Goal: Transaction & Acquisition: Obtain resource

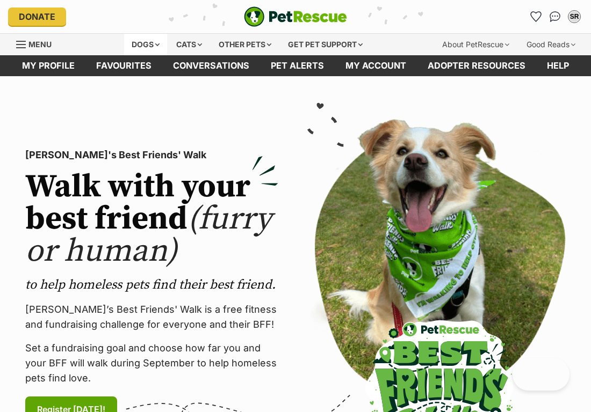
click at [154, 50] on div "Dogs" at bounding box center [145, 44] width 43 height 21
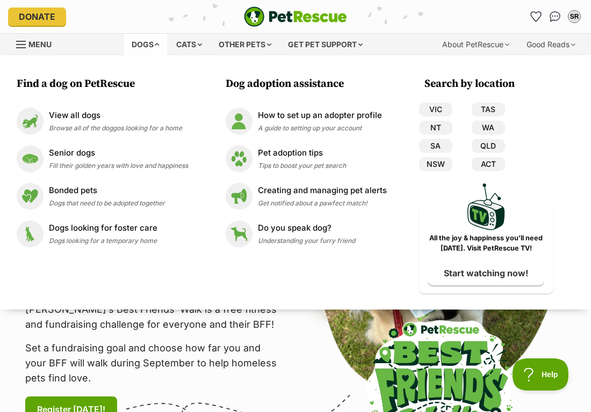
click at [278, 42] on div "Dogs Find a dog on PetRescue View all dogs Browse all of the doggos looking for…" at bounding box center [247, 44] width 246 height 21
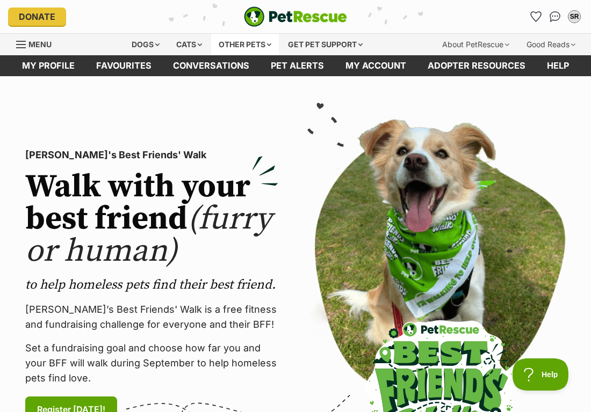
click at [257, 44] on div "Other pets" at bounding box center [245, 44] width 68 height 21
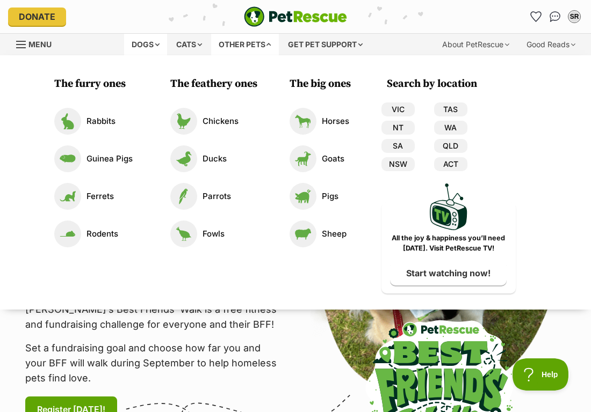
click at [156, 43] on div "Dogs" at bounding box center [145, 44] width 43 height 21
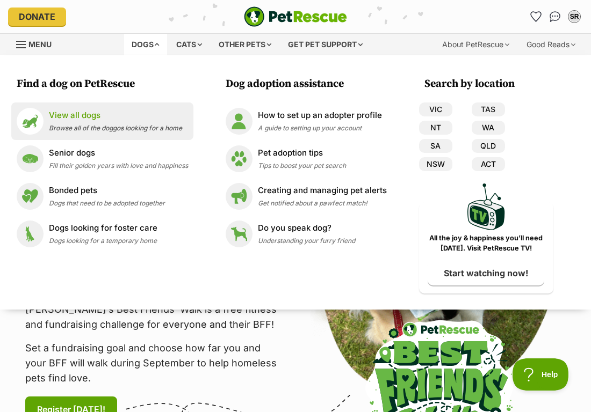
click at [111, 125] on span "Browse all of the doggos looking for a home" at bounding box center [115, 128] width 133 height 8
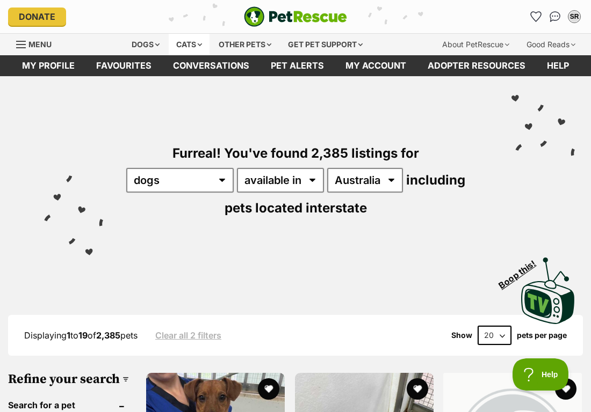
click at [169, 47] on div "Cats" at bounding box center [189, 44] width 41 height 21
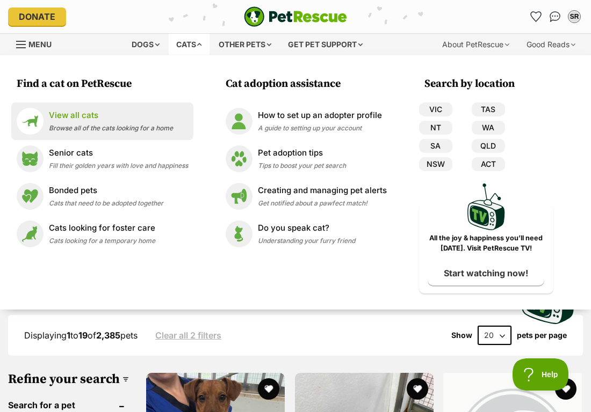
click at [102, 128] on span "Browse all of the cats looking for a home" at bounding box center [111, 128] width 124 height 8
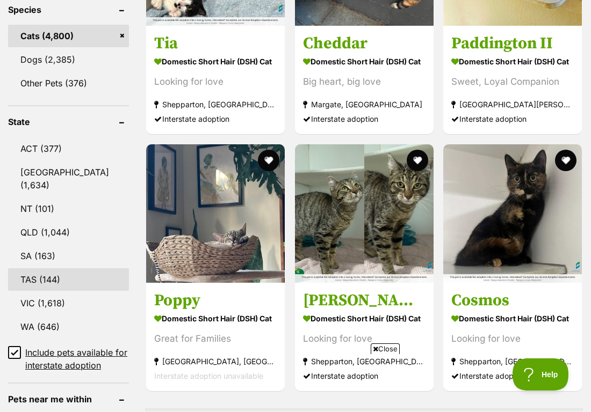
scroll to position [494, 0]
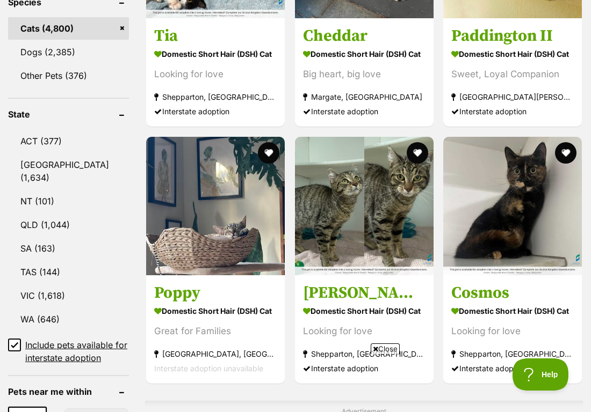
click at [11, 352] on input "Include pets available for interstate adoption" at bounding box center [14, 345] width 13 height 13
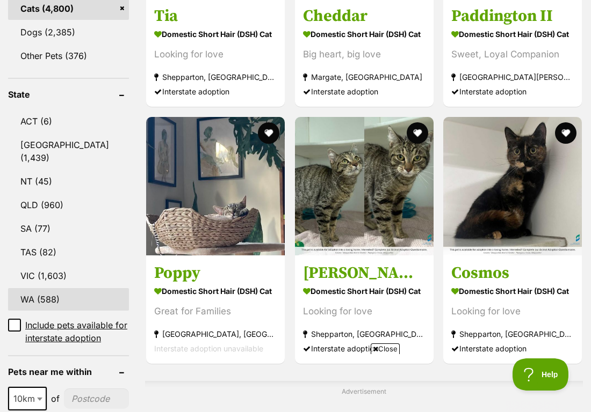
click at [41, 311] on link "WA (588)" at bounding box center [68, 299] width 121 height 23
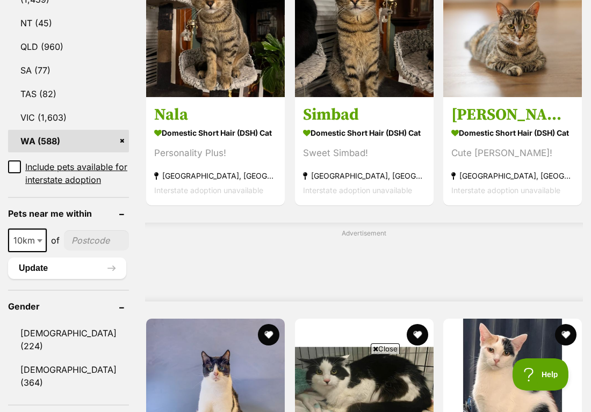
scroll to position [653, 0]
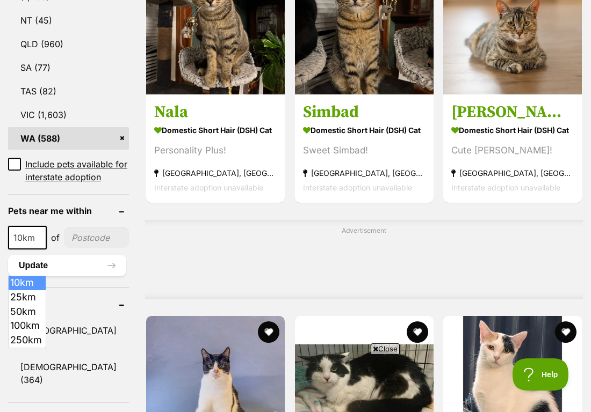
click at [39, 240] on b at bounding box center [39, 238] width 5 height 3
select select "100"
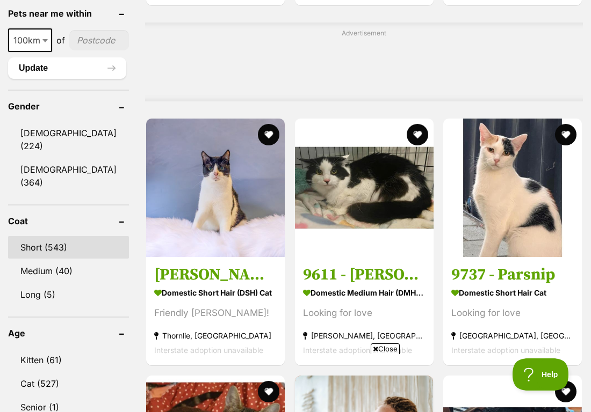
scroll to position [854, 0]
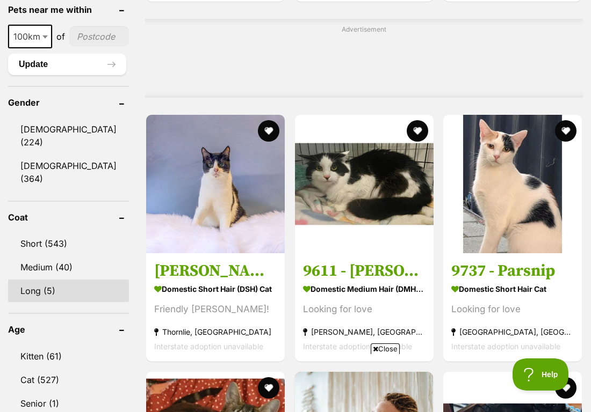
click at [48, 292] on link "Long (5)" at bounding box center [68, 291] width 121 height 23
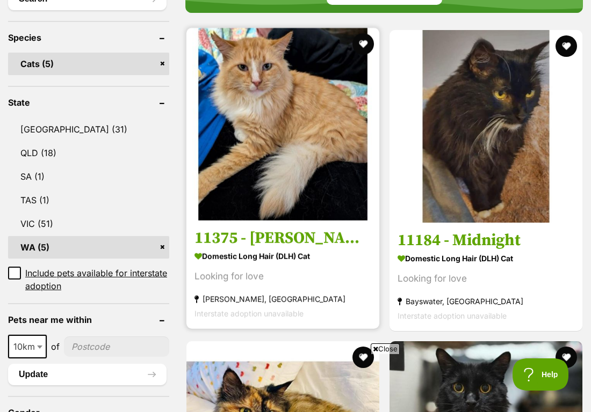
scroll to position [430, 0]
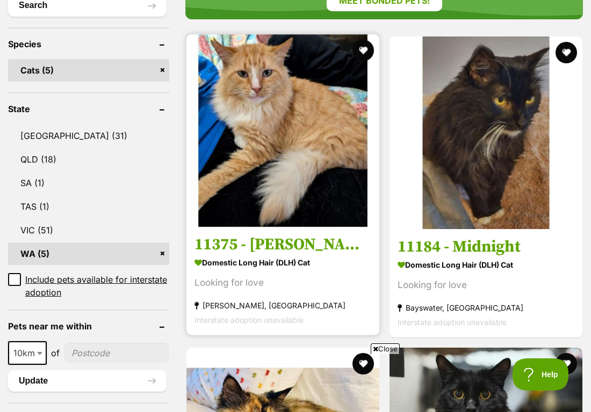
click at [271, 190] on img at bounding box center [282, 130] width 193 height 193
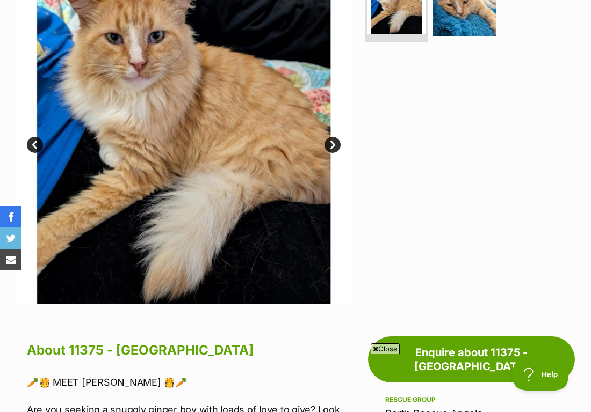
scroll to position [254, 0]
